Goal: Task Accomplishment & Management: Manage account settings

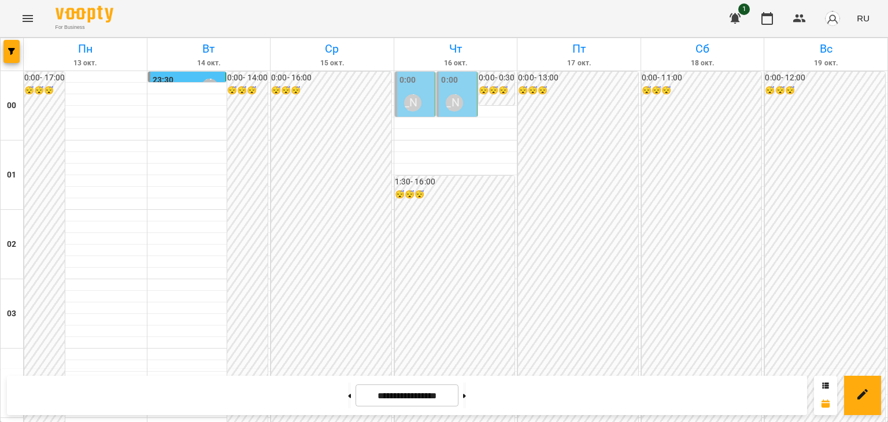
scroll to position [1077, 0]
click at [349, 394] on icon at bounding box center [350, 396] width 3 height 4
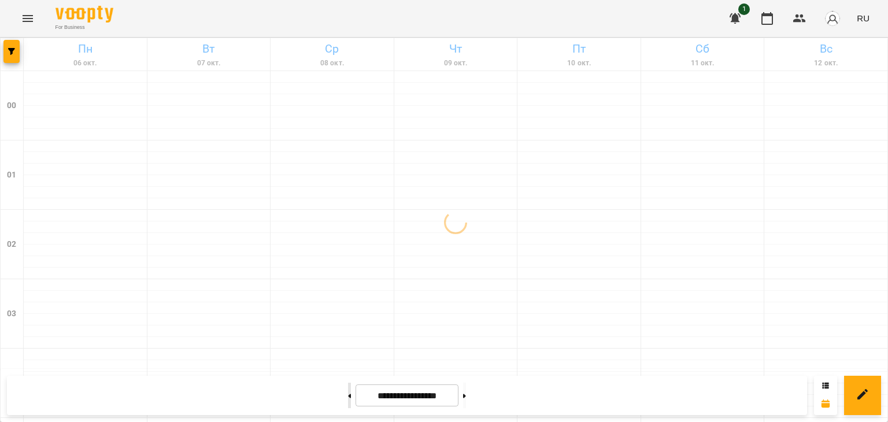
click at [349, 394] on icon at bounding box center [350, 396] width 3 height 4
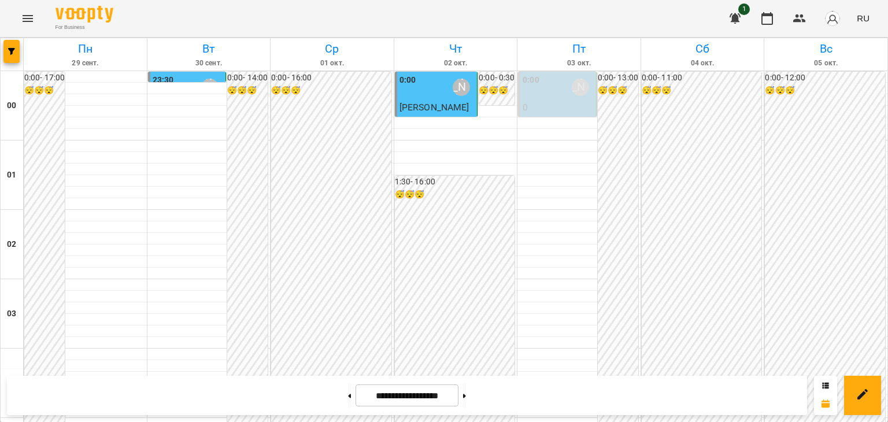
scroll to position [1192, 0]
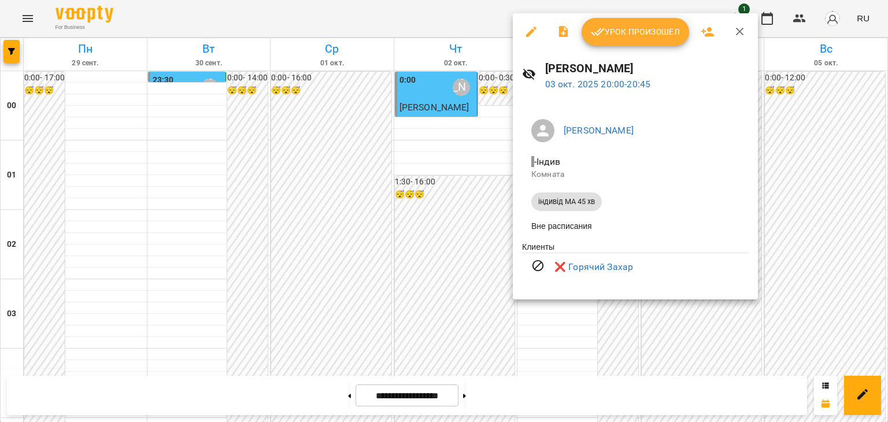
click at [460, 230] on div at bounding box center [444, 211] width 888 height 422
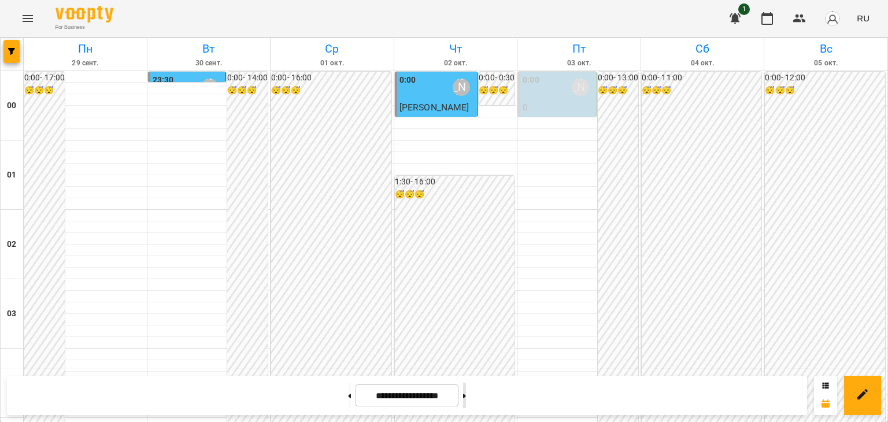
click at [466, 394] on icon at bounding box center [464, 396] width 3 height 5
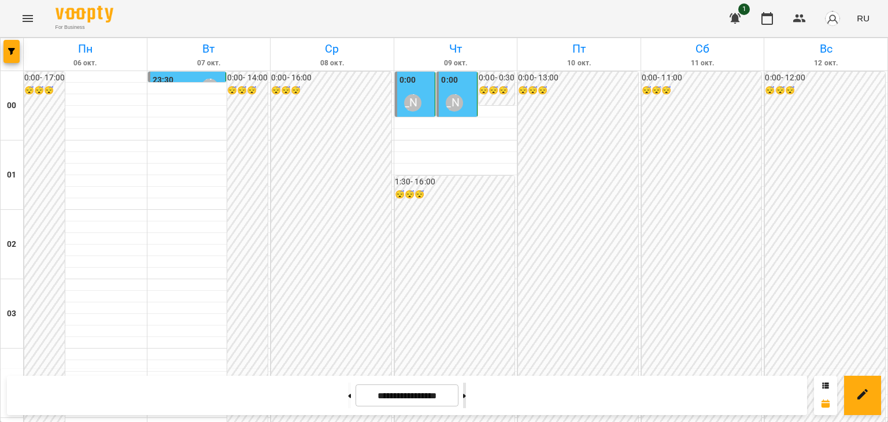
click at [466, 394] on icon at bounding box center [464, 396] width 3 height 5
type input "**********"
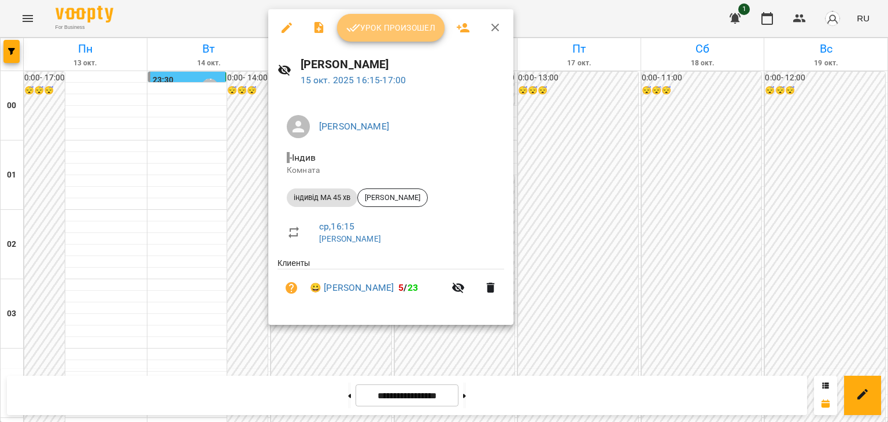
click at [406, 31] on span "Урок произошел" at bounding box center [390, 28] width 89 height 14
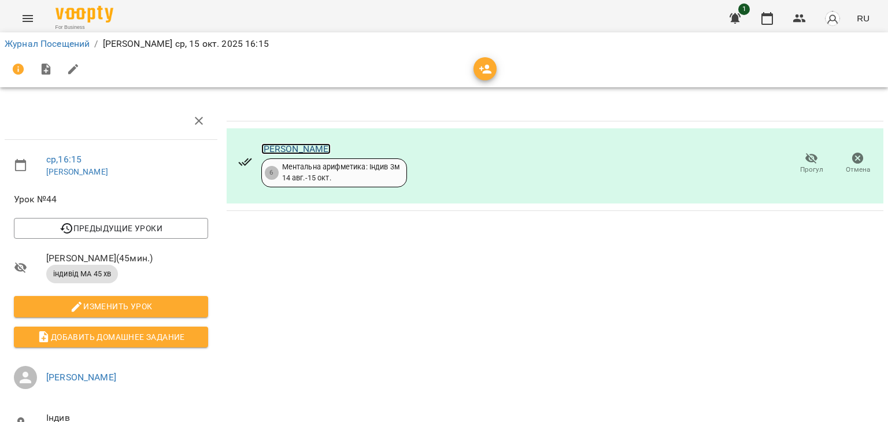
click at [302, 145] on link "[PERSON_NAME]" at bounding box center [296, 148] width 70 height 11
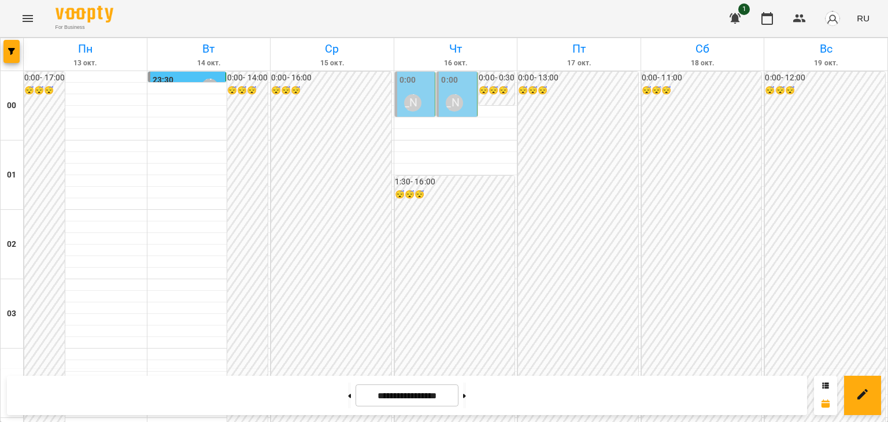
scroll to position [983, 0]
click at [349, 395] on icon at bounding box center [350, 396] width 3 height 4
type input "**********"
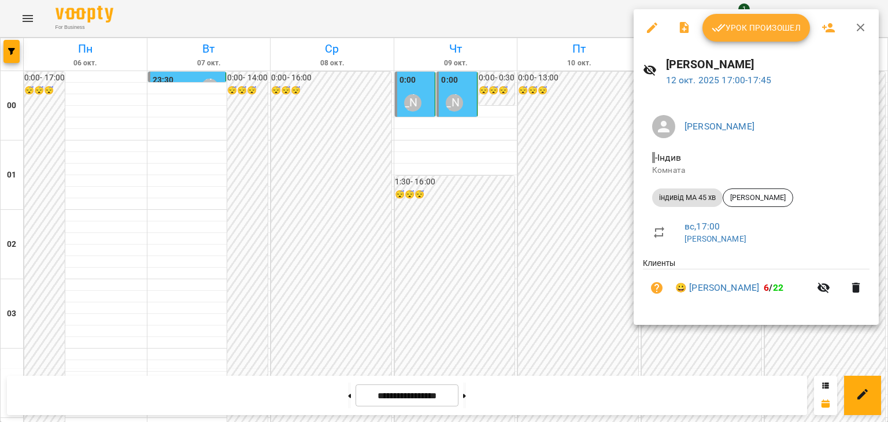
click at [786, 30] on span "Урок произошел" at bounding box center [756, 28] width 89 height 14
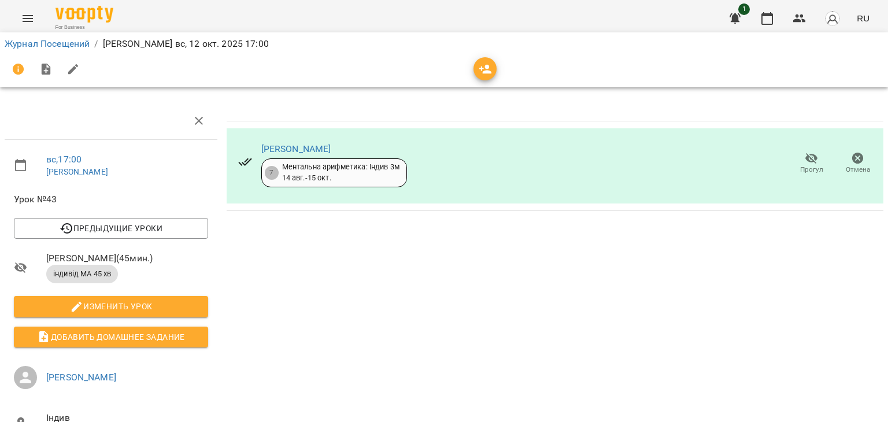
click at [852, 154] on icon "button" at bounding box center [858, 159] width 12 height 12
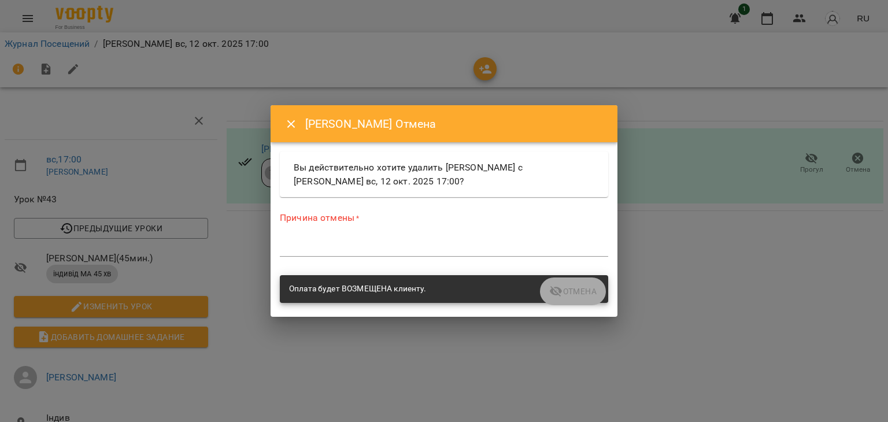
click at [316, 246] on textarea at bounding box center [444, 247] width 328 height 11
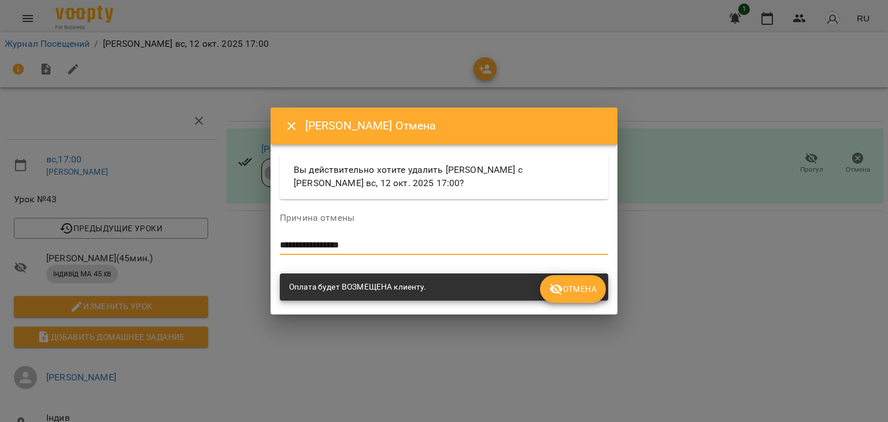
type textarea "**********"
click at [578, 287] on span "Отмена" at bounding box center [572, 289] width 47 height 14
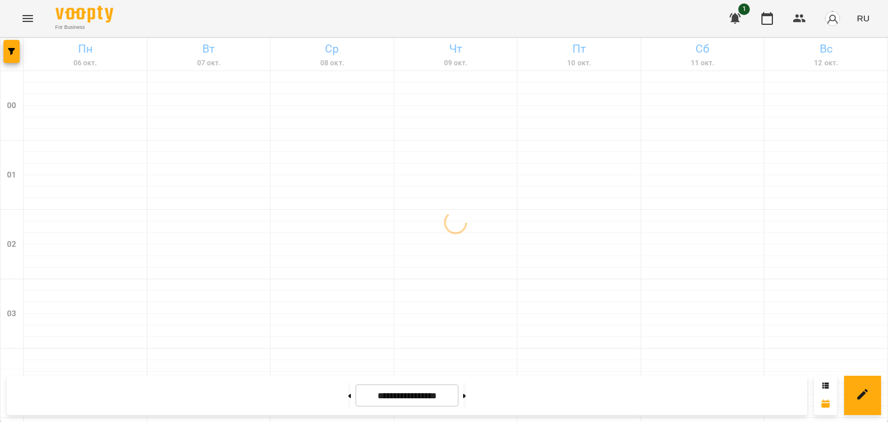
click at [867, 18] on span "RU" at bounding box center [863, 18] width 13 height 12
click at [851, 65] on div "Українська" at bounding box center [841, 65] width 59 height 21
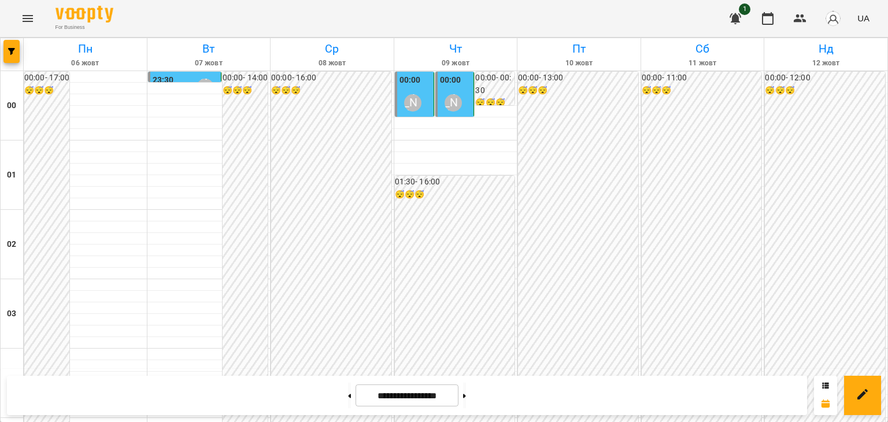
scroll to position [1077, 0]
click at [466, 394] on icon at bounding box center [464, 396] width 3 height 5
type input "**********"
